Goal: Find specific page/section: Find specific page/section

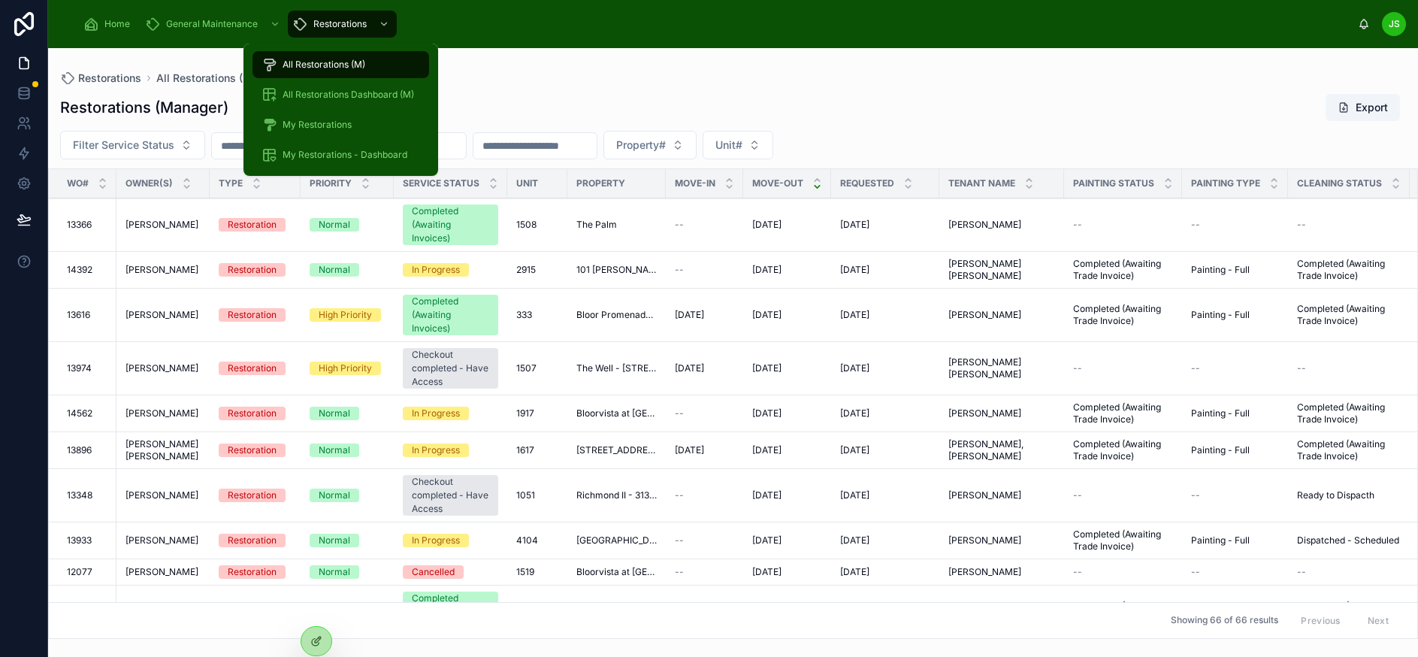
click at [334, 92] on span "All Restorations Dashboard (M)" at bounding box center [347, 95] width 131 height 12
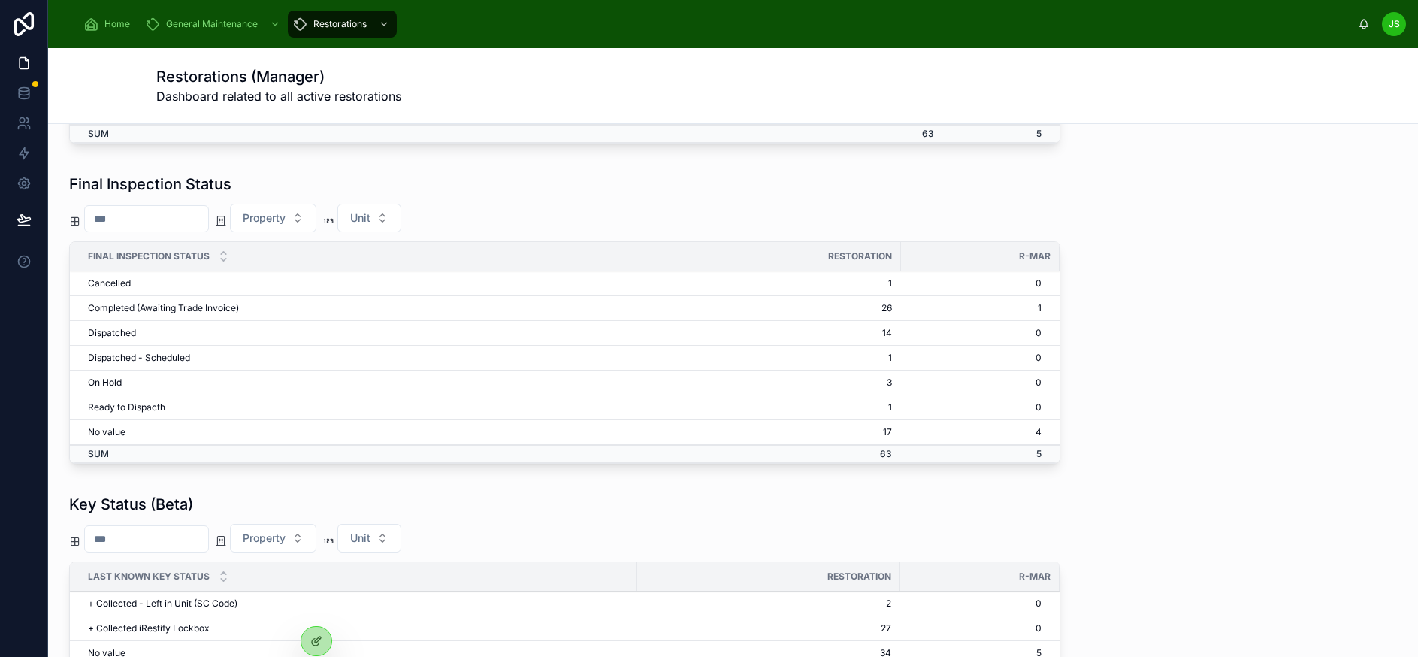
scroll to position [1277, 0]
click at [830, 207] on div "Property Unit" at bounding box center [564, 219] width 991 height 29
click at [881, 338] on td "14" at bounding box center [769, 334] width 261 height 25
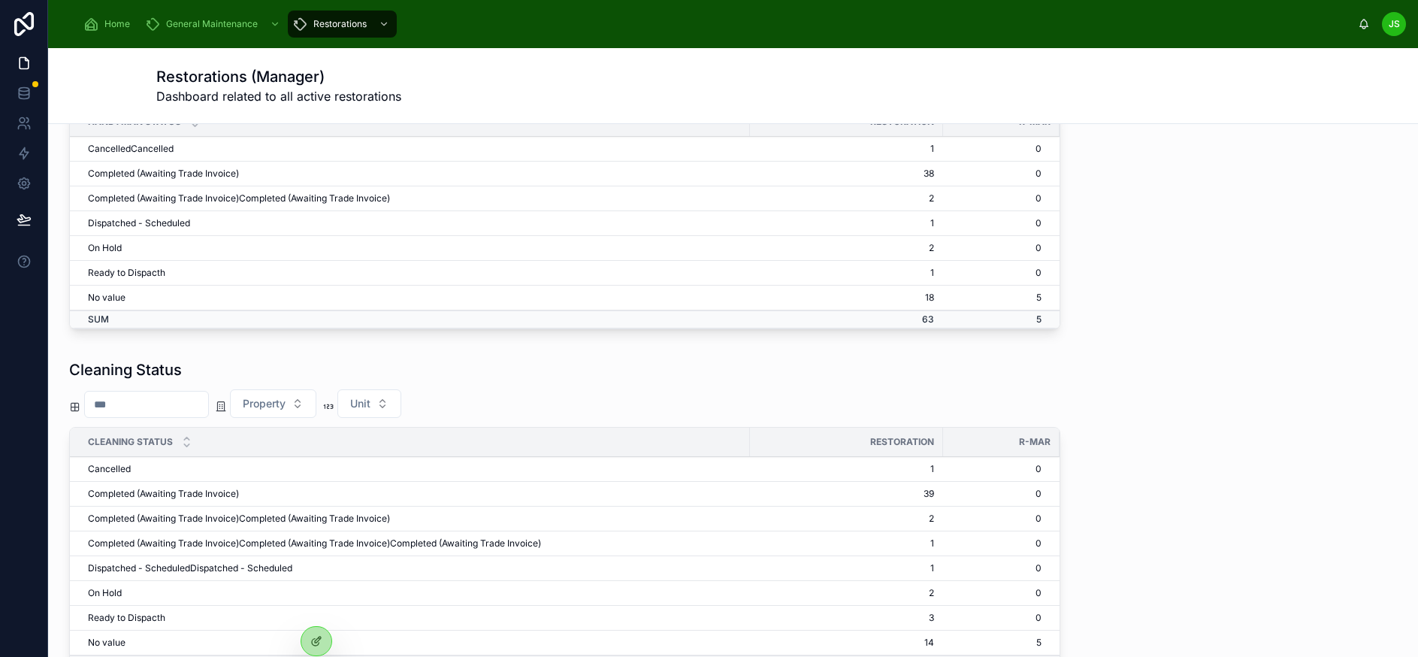
scroll to position [751, 0]
click at [615, 261] on td "Ready to Dispacth" at bounding box center [410, 270] width 680 height 25
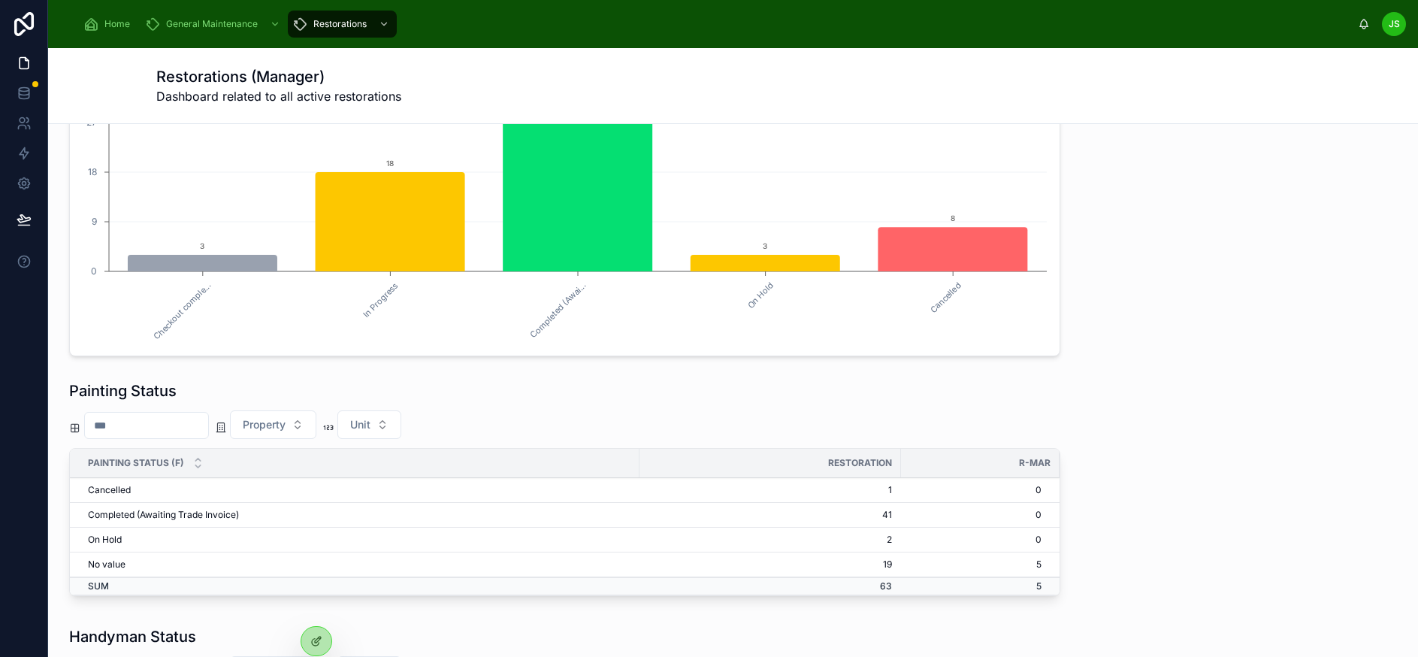
scroll to position [150, 0]
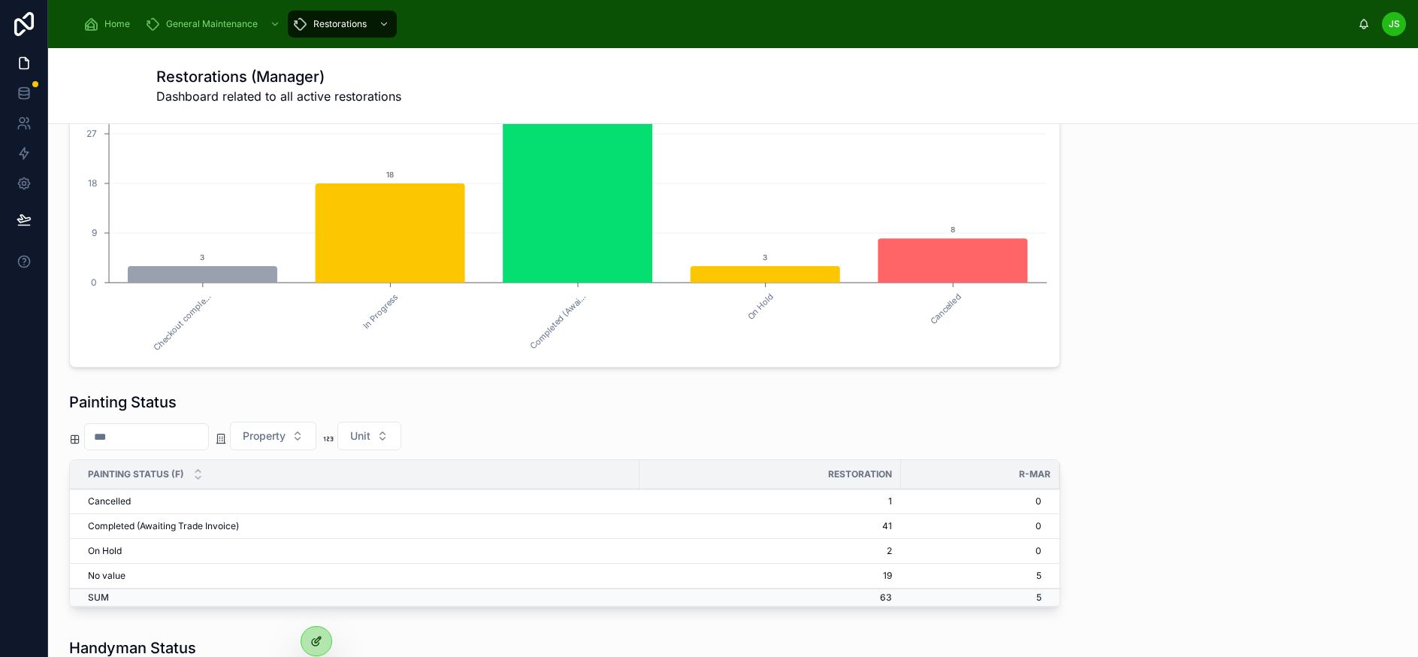
click at [315, 651] on div at bounding box center [316, 641] width 30 height 29
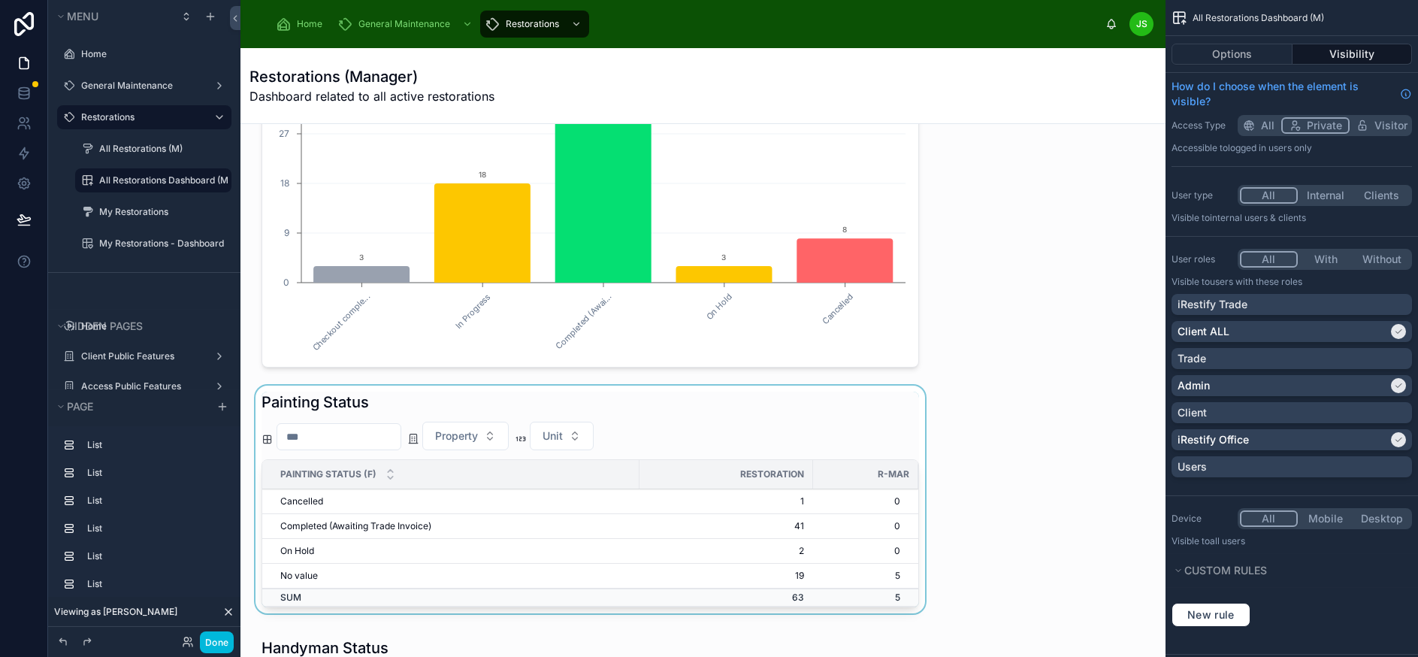
click at [733, 550] on div at bounding box center [589, 502] width 675 height 234
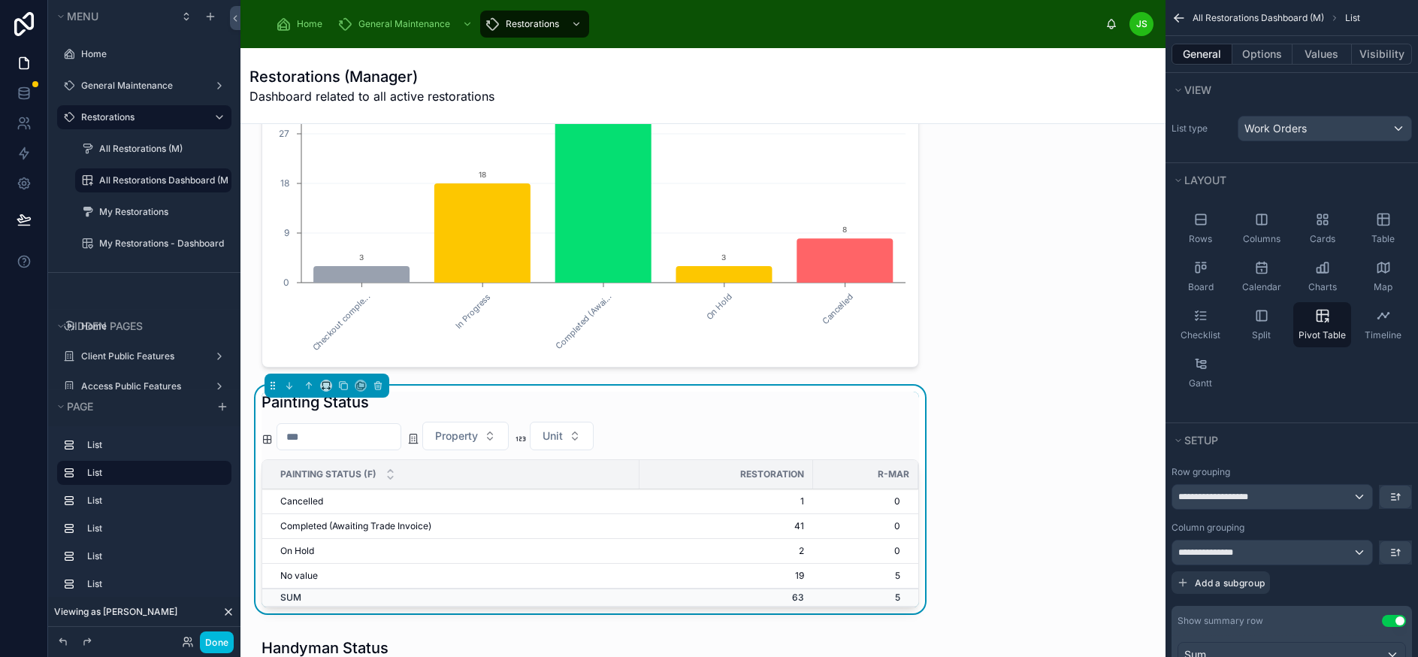
click at [902, 399] on div "Painting Status" at bounding box center [589, 401] width 657 height 21
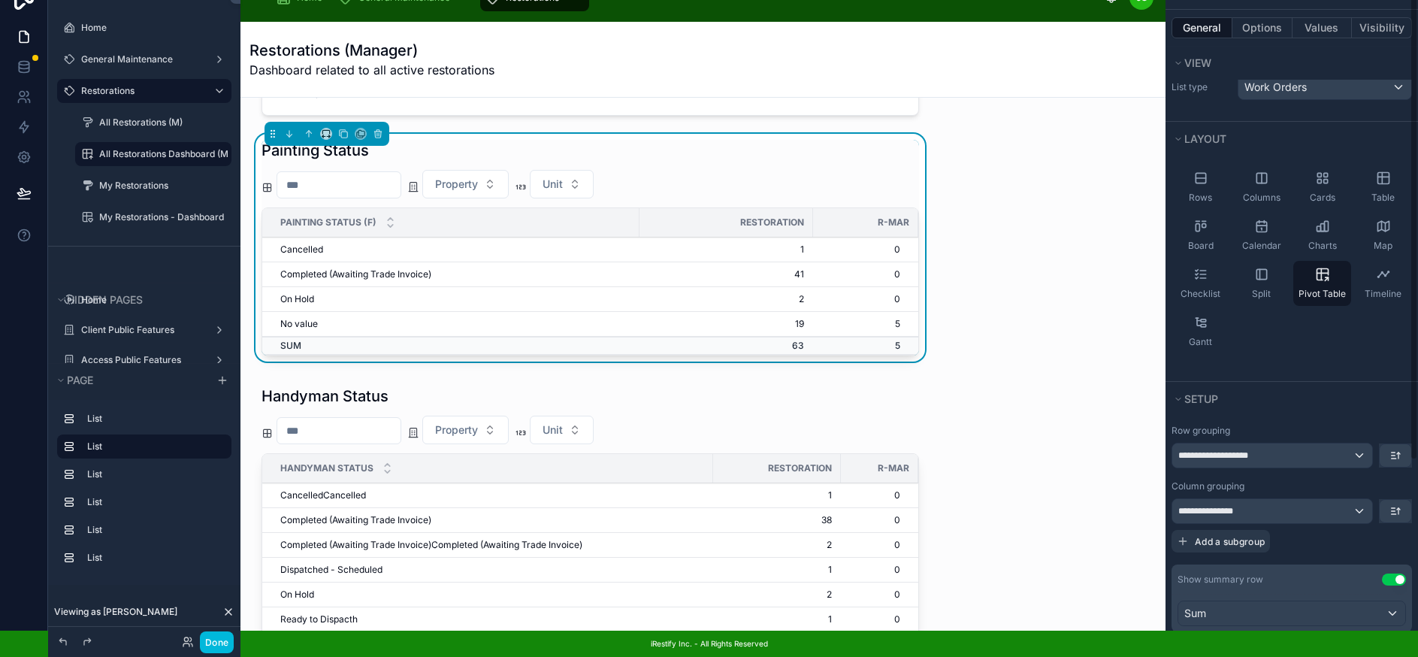
scroll to position [0, 0]
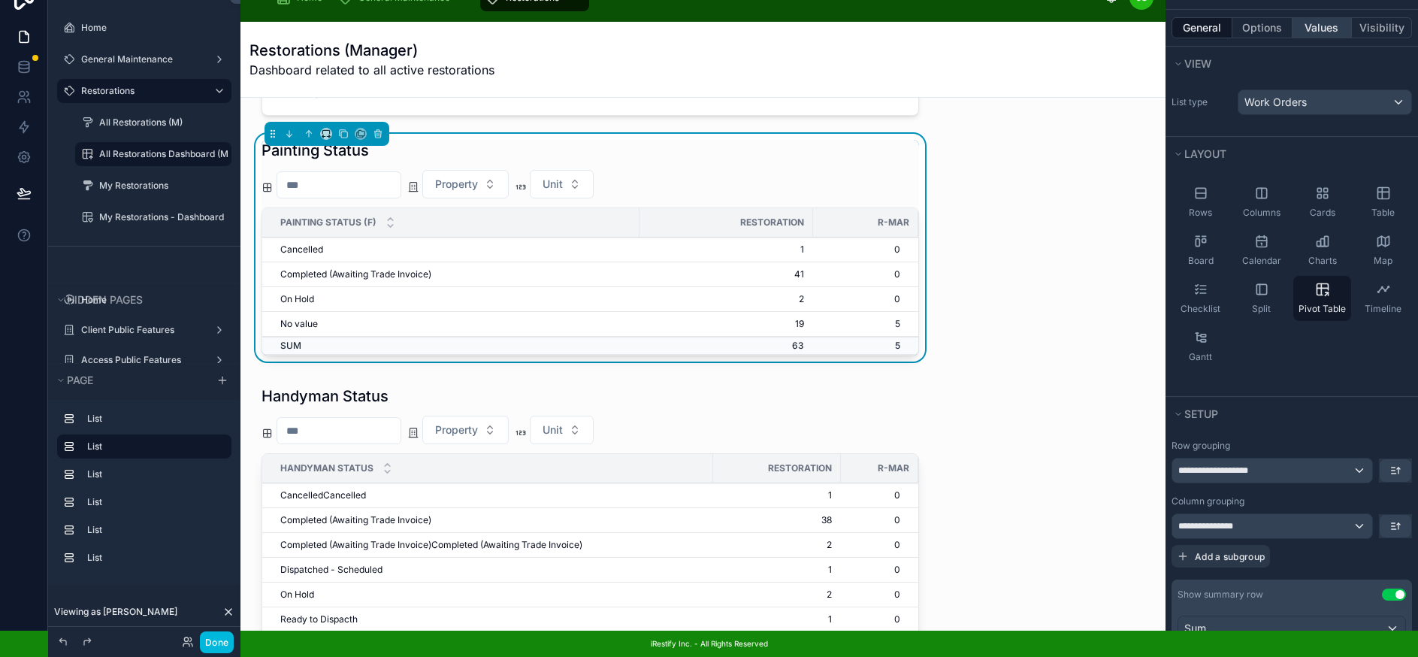
click at [1319, 17] on button "Values" at bounding box center [1322, 27] width 60 height 21
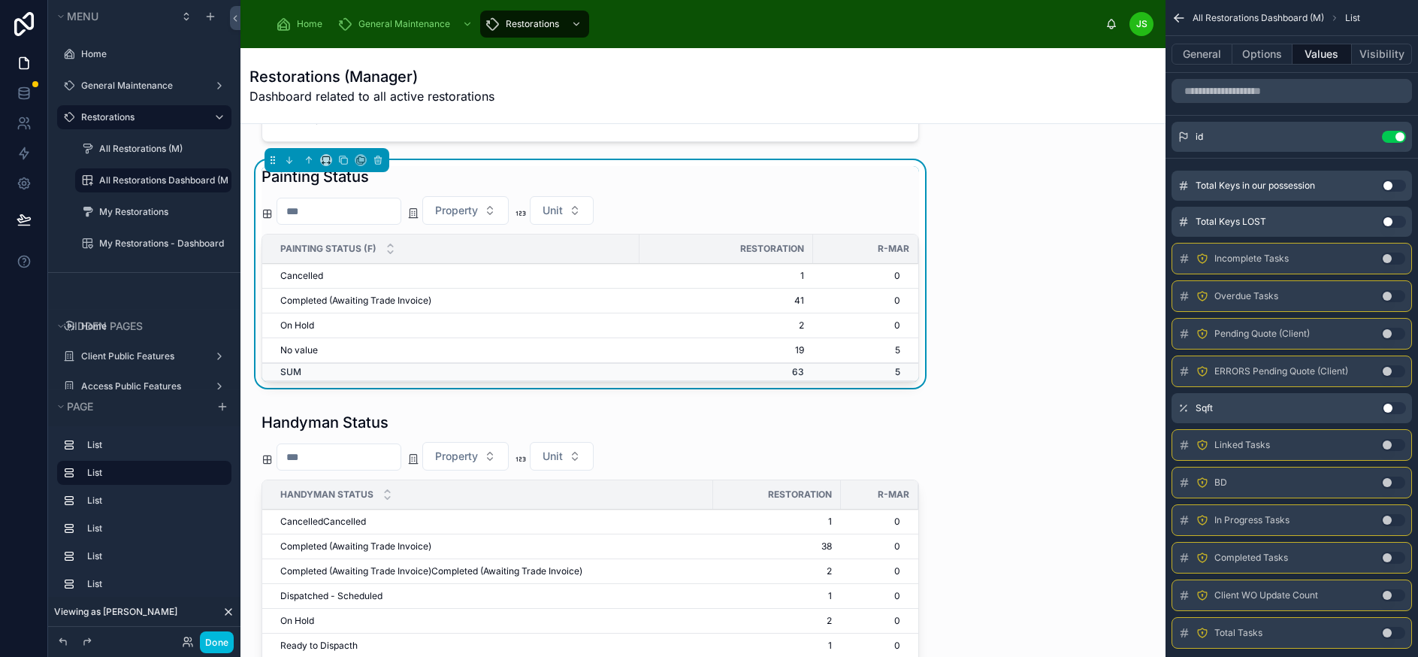
click at [0, 0] on icon "scrollable content" at bounding box center [0, 0] width 0 height 0
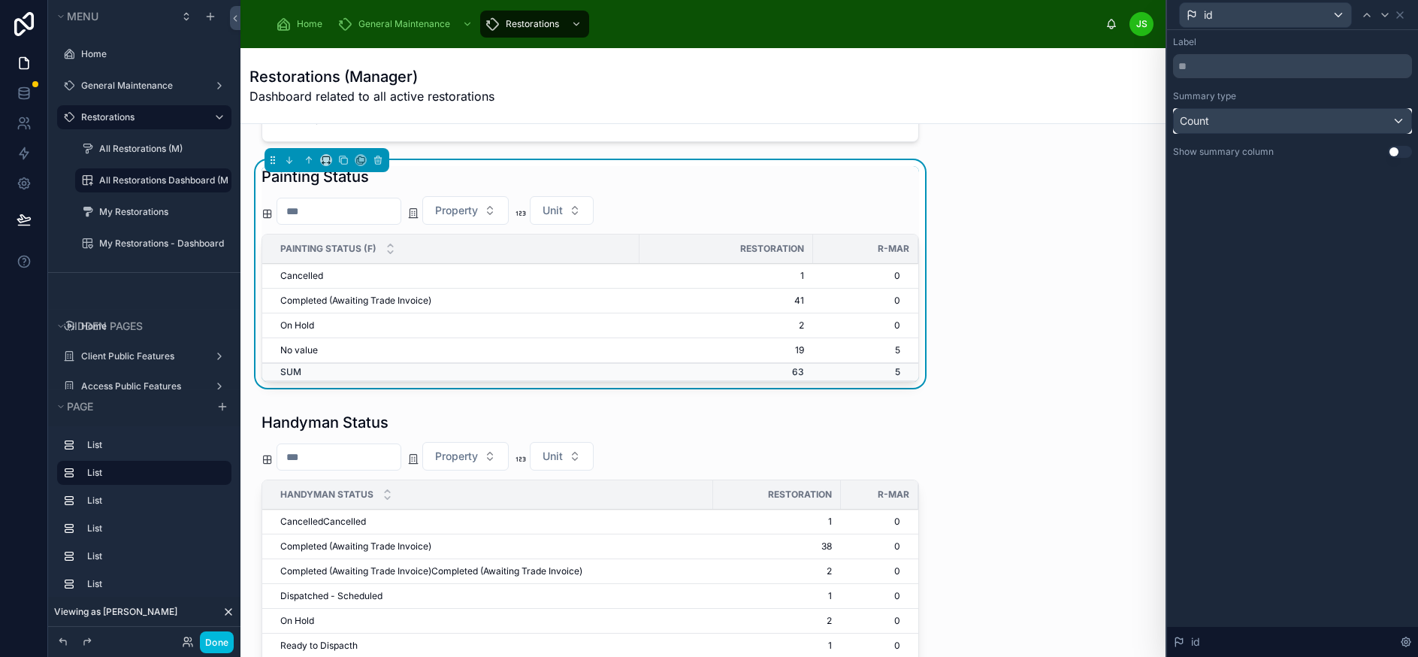
click at [1289, 119] on div "Count" at bounding box center [1292, 121] width 237 height 24
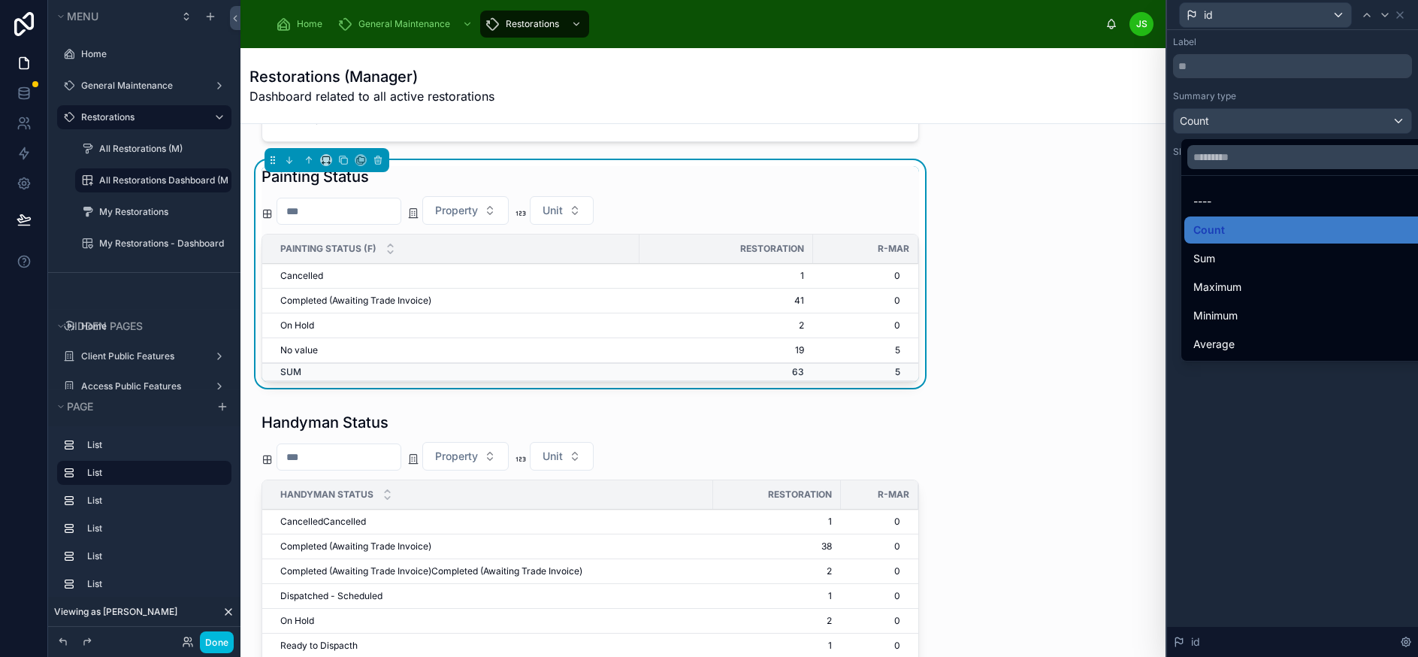
click at [1306, 91] on div at bounding box center [1292, 328] width 251 height 657
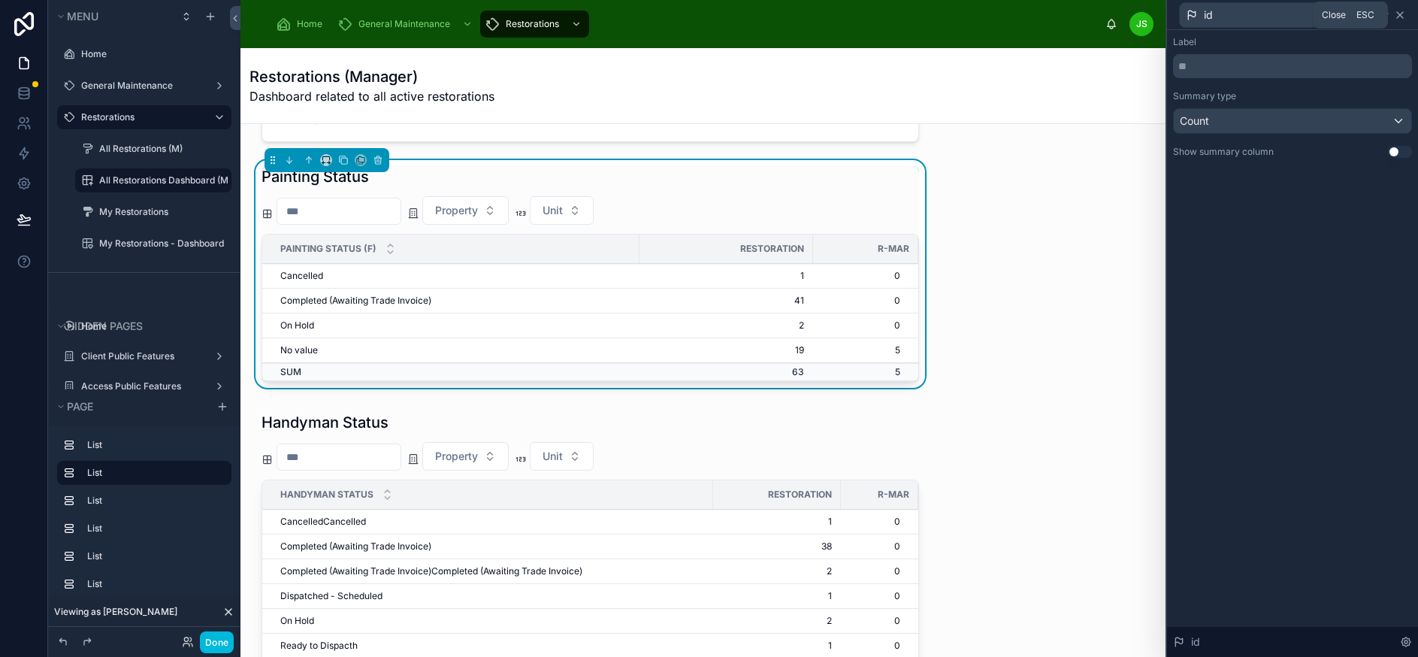
click at [1406, 13] on icon at bounding box center [1400, 15] width 12 height 12
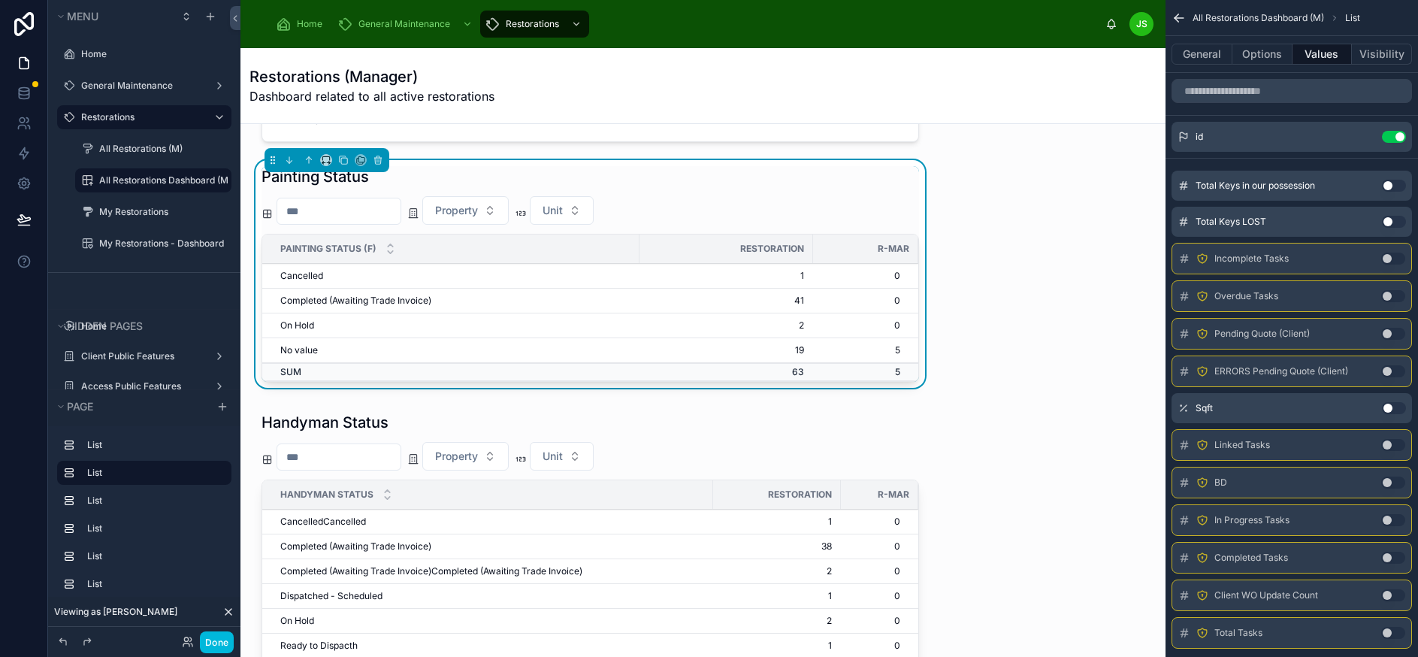
click at [854, 249] on div "R-MAR" at bounding box center [865, 249] width 105 height 24
click at [1280, 55] on button "Options" at bounding box center [1262, 54] width 60 height 21
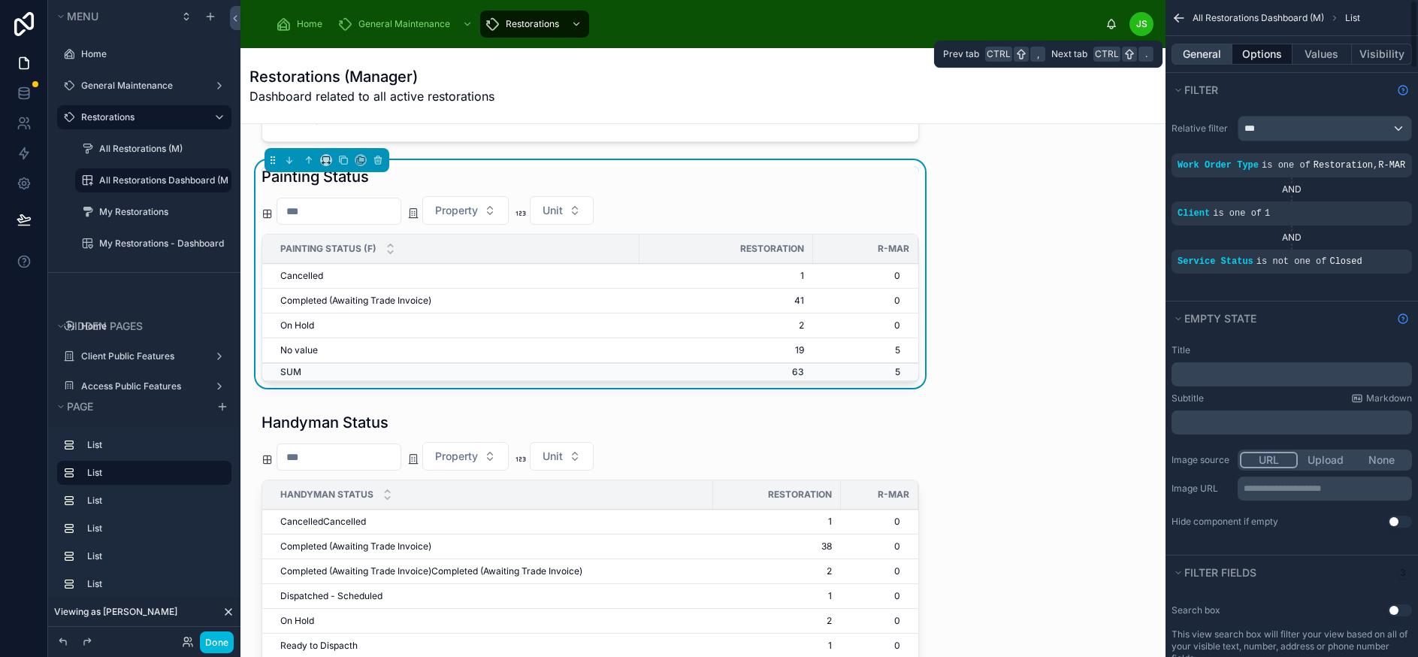
click at [1221, 56] on button "General" at bounding box center [1201, 54] width 61 height 21
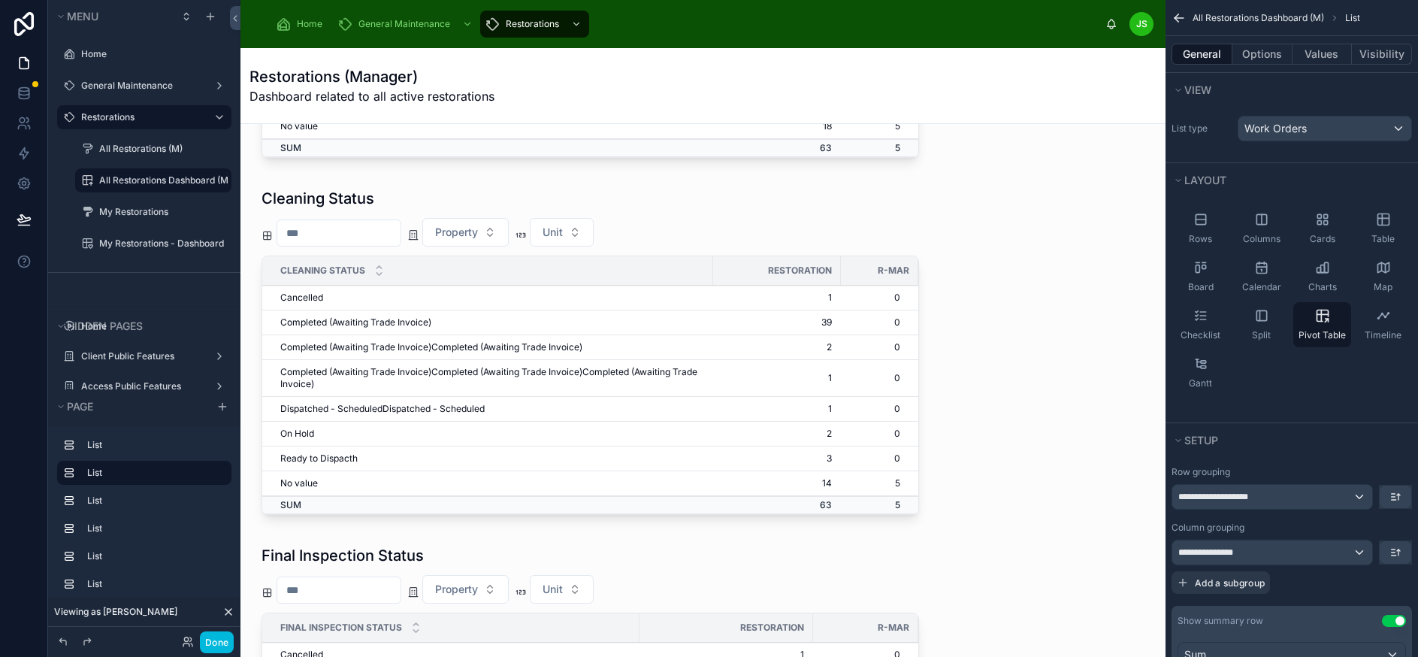
scroll to position [902, 0]
